Goal: Check status: Check status

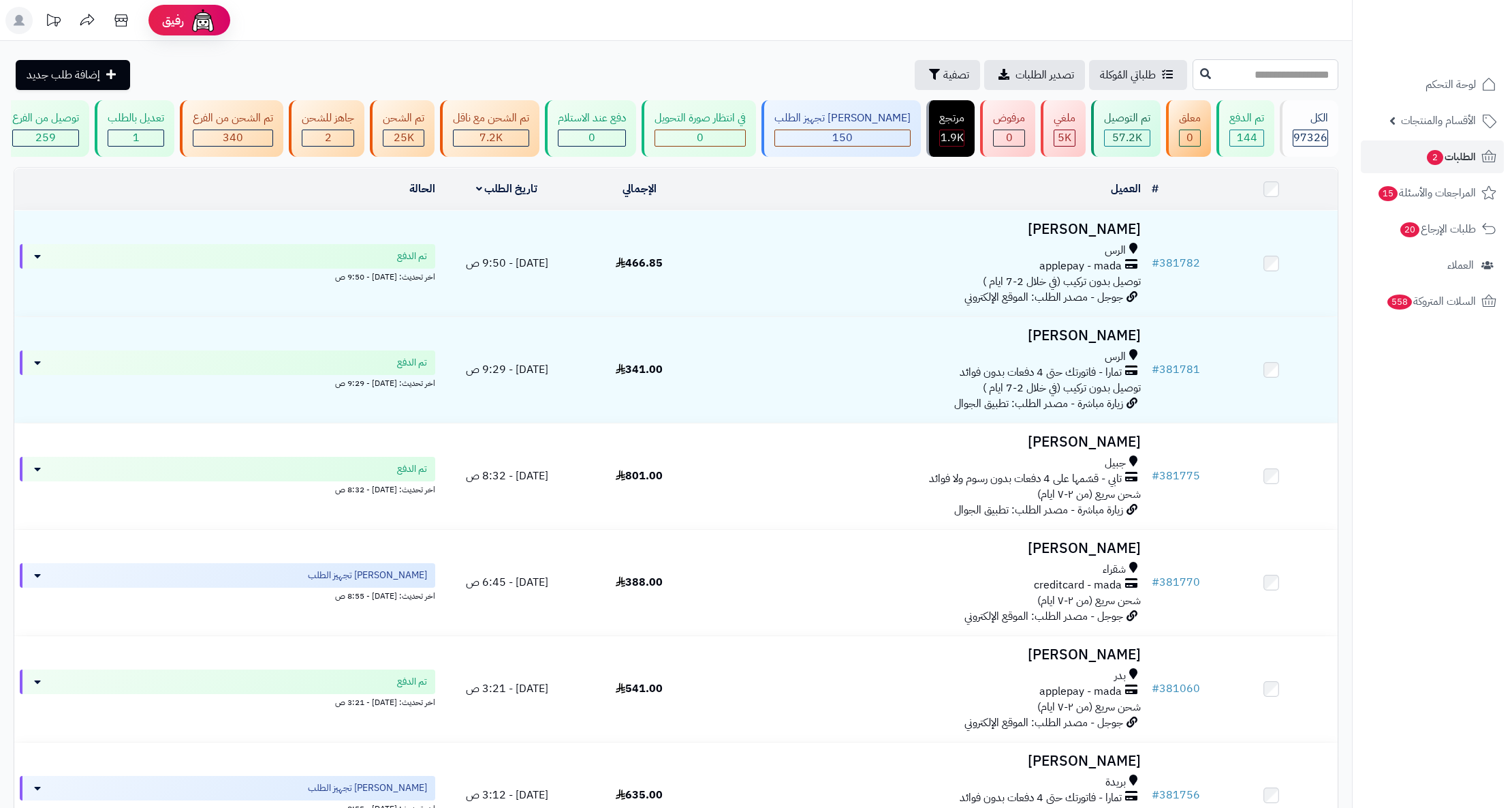
click at [1197, 79] on input "text" at bounding box center [1266, 74] width 146 height 30
paste input "******"
type input "******"
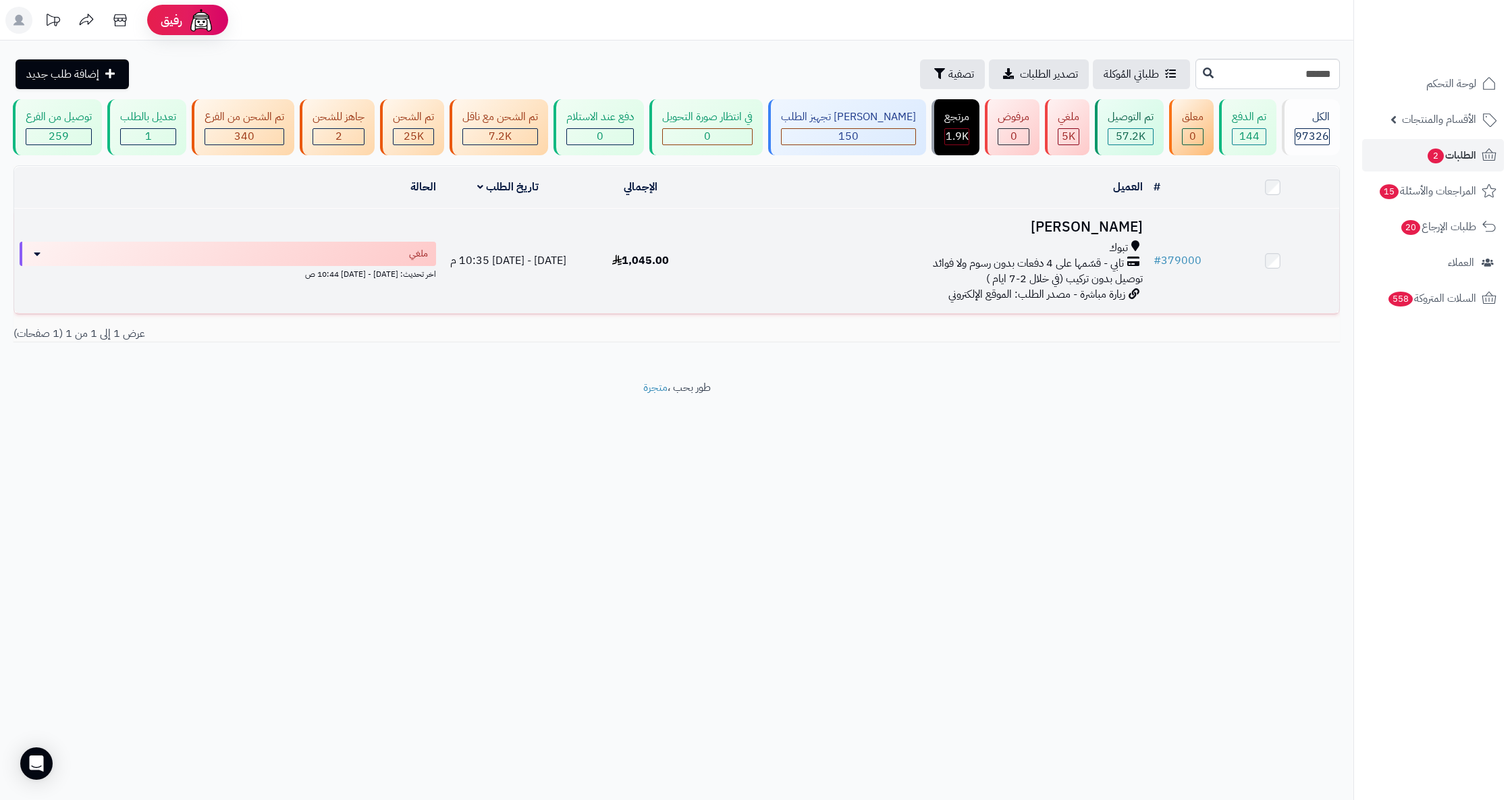
click at [1116, 235] on h3 "حنان البلوي" at bounding box center [928, 227] width 431 height 16
